Goal: Task Accomplishment & Management: Manage account settings

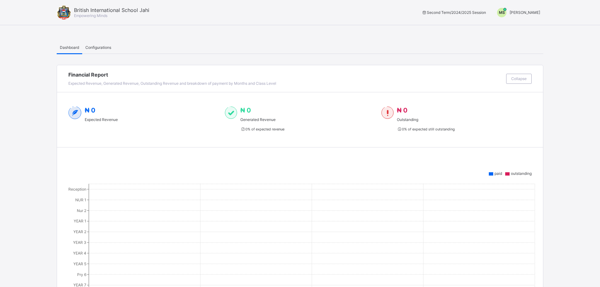
click at [524, 14] on span "[PERSON_NAME]" at bounding box center [525, 12] width 31 height 5
click at [517, 25] on span "Switch to Admin View" at bounding box center [517, 26] width 48 height 7
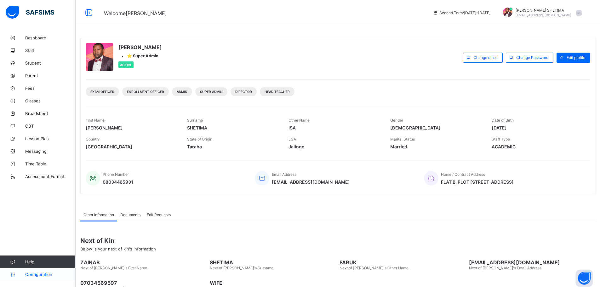
click at [42, 274] on span "Configuration" at bounding box center [50, 274] width 50 height 5
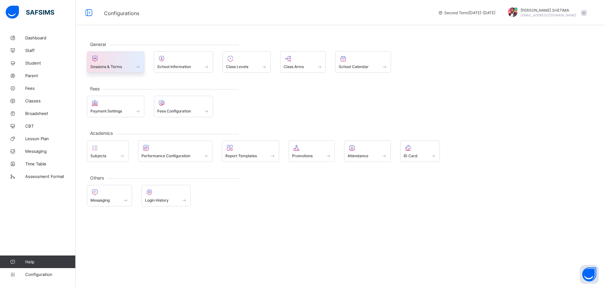
click at [130, 60] on div at bounding box center [115, 59] width 50 height 8
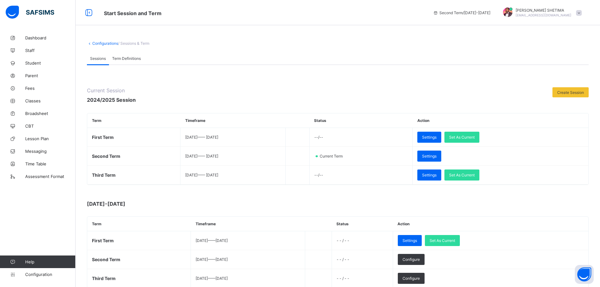
scroll to position [26, 0]
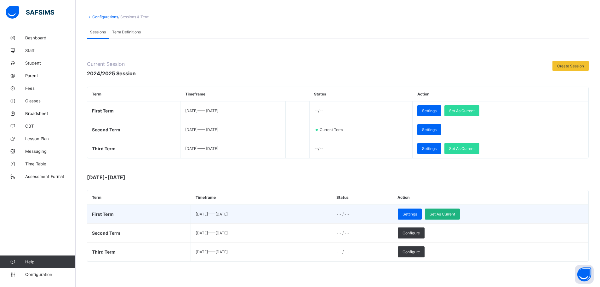
click at [455, 212] on span "Set As Current" at bounding box center [443, 214] width 26 height 5
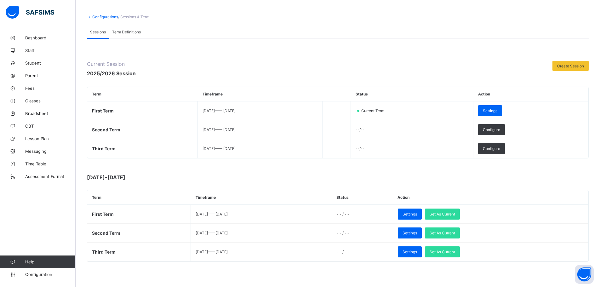
scroll to position [0, 0]
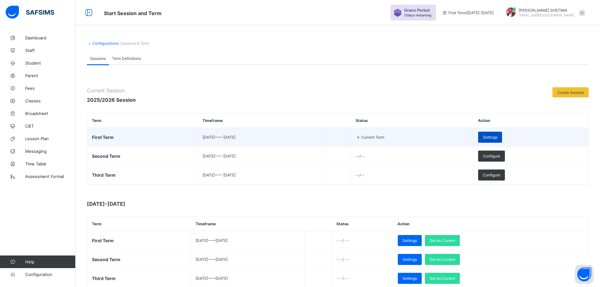
click at [497, 137] on span "Settings" at bounding box center [490, 137] width 14 height 5
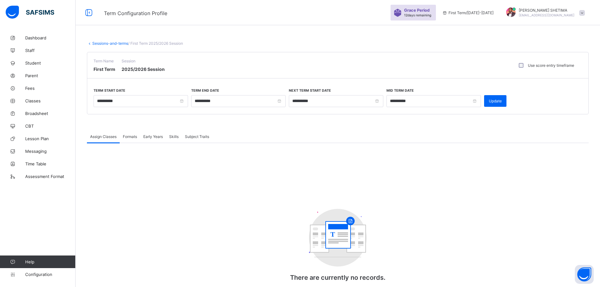
click at [128, 133] on div "Formats" at bounding box center [130, 136] width 20 height 13
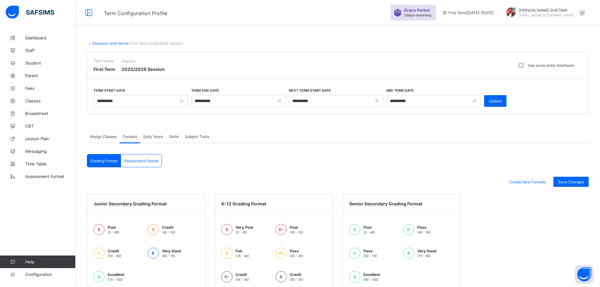
click at [156, 137] on span "Early Years" at bounding box center [153, 136] width 20 height 5
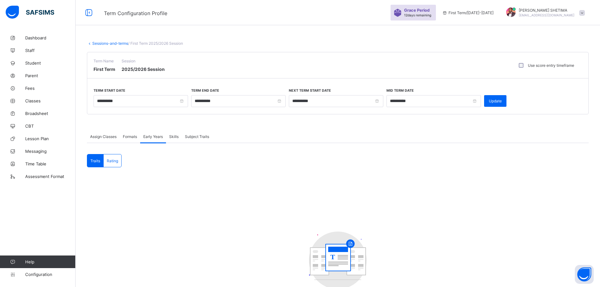
click at [178, 136] on span "Skills" at bounding box center [173, 136] width 9 height 5
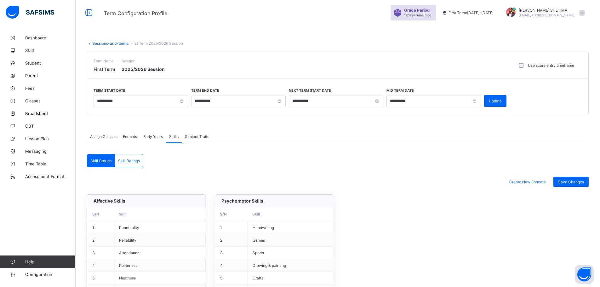
click at [207, 137] on span "Subject Traits" at bounding box center [197, 136] width 24 height 5
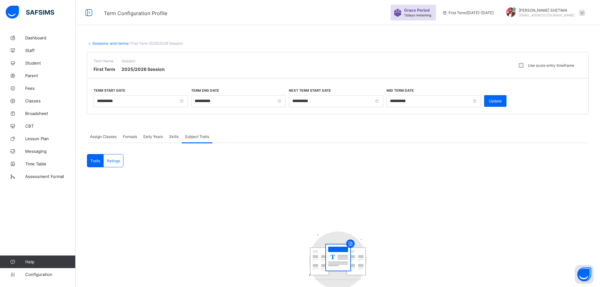
click at [109, 137] on span "Assign Classes" at bounding box center [103, 136] width 26 height 5
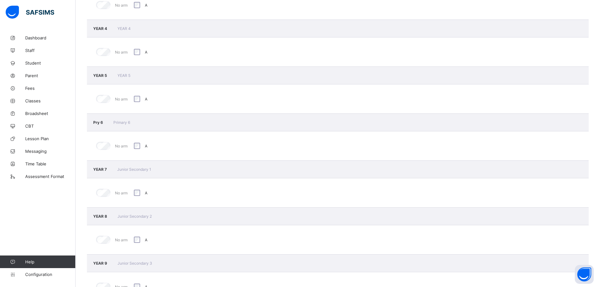
scroll to position [411, 0]
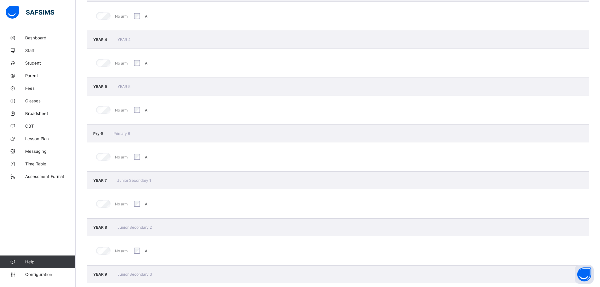
click at [94, 133] on span "Pry 6" at bounding box center [98, 133] width 11 height 5
click at [98, 132] on span "Pry 6" at bounding box center [98, 133] width 11 height 5
click at [100, 132] on span "Pry 6" at bounding box center [98, 133] width 11 height 5
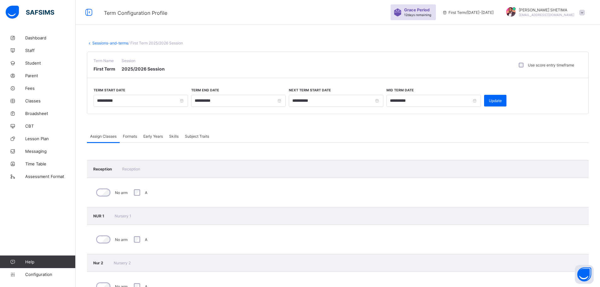
scroll to position [0, 0]
click at [25, 61] on span "Student" at bounding box center [50, 62] width 50 height 5
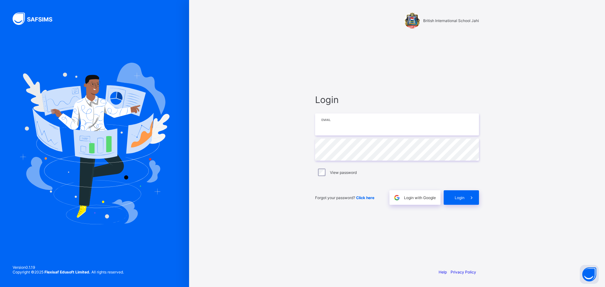
click at [344, 128] on input "email" at bounding box center [397, 124] width 164 height 22
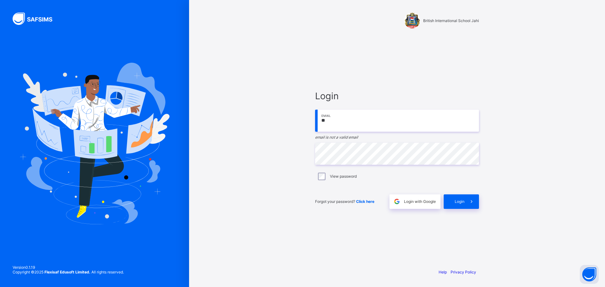
type input "*"
click at [381, 126] on input "email" at bounding box center [397, 121] width 164 height 22
type input "**********"
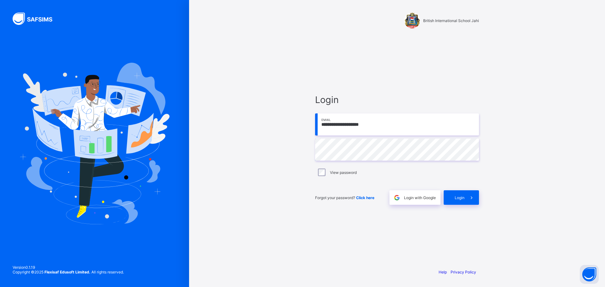
click at [212, 203] on div "**********" at bounding box center [397, 143] width 416 height 287
click at [468, 196] on icon at bounding box center [471, 198] width 7 height 6
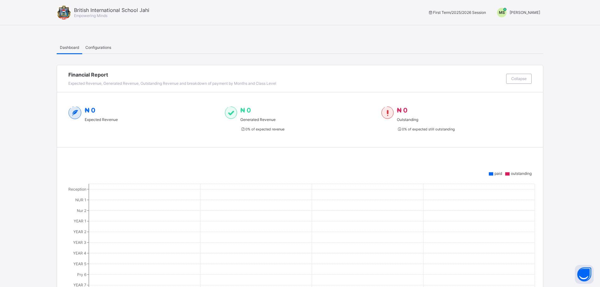
click at [528, 12] on span "[PERSON_NAME]" at bounding box center [525, 12] width 31 height 5
click at [523, 26] on span "Switch to Admin View" at bounding box center [517, 26] width 48 height 7
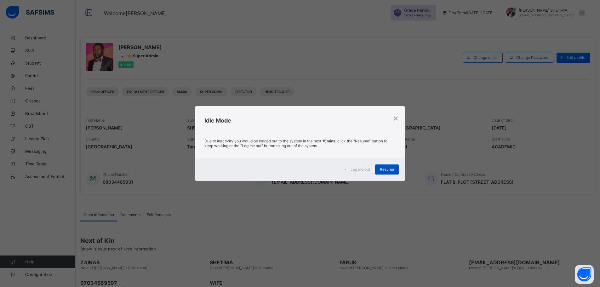
click at [380, 171] on div "Resume" at bounding box center [387, 169] width 24 height 10
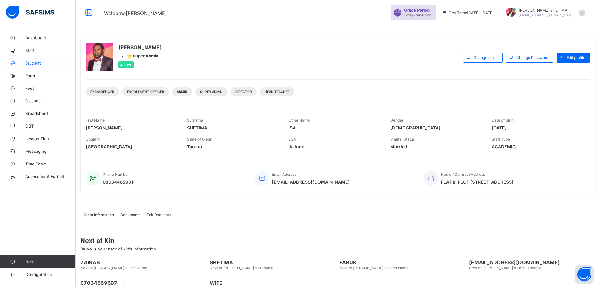
click at [35, 61] on span "Student" at bounding box center [50, 62] width 50 height 5
